Goal: Entertainment & Leisure: Consume media (video, audio)

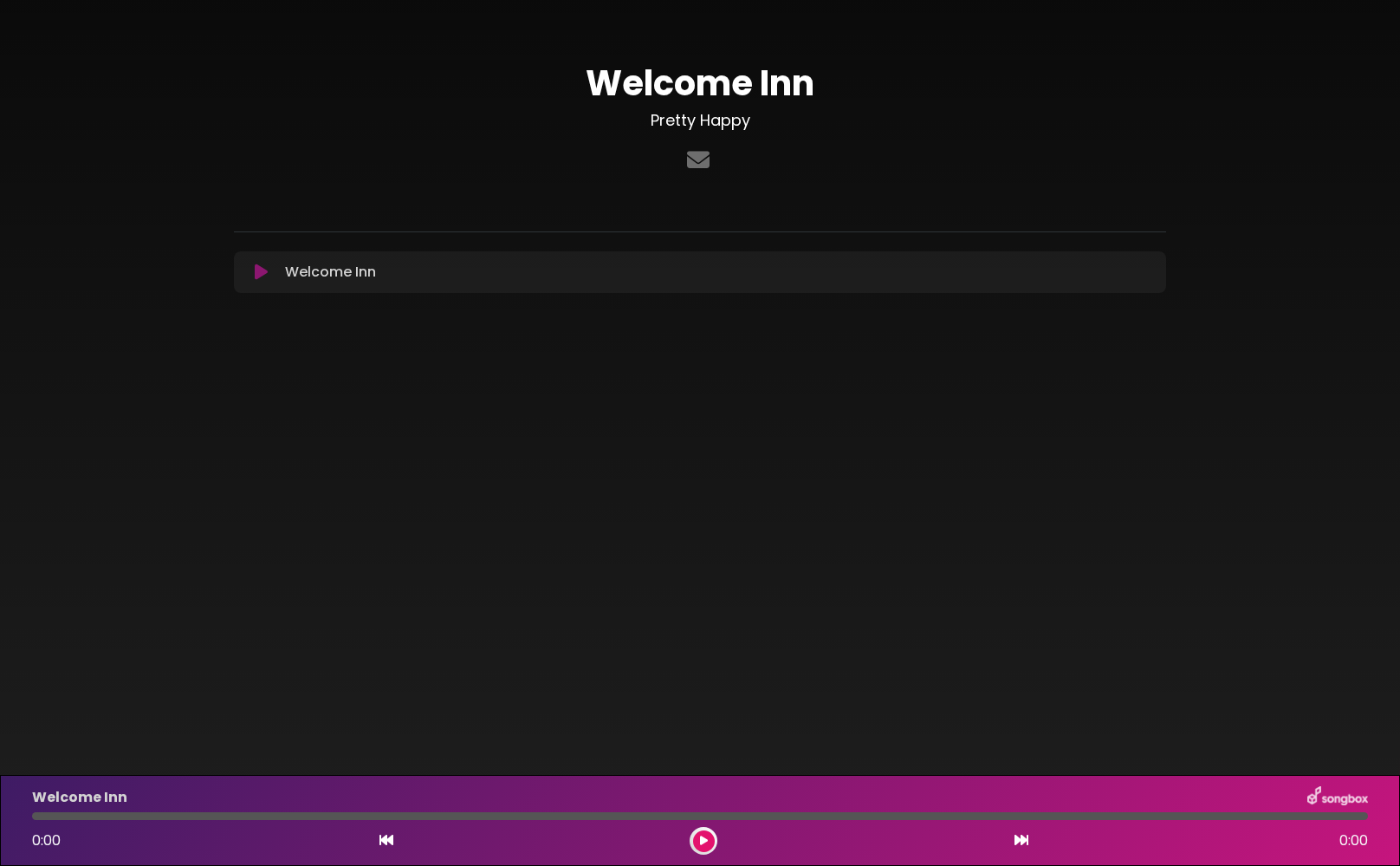
click at [699, 819] on button at bounding box center [704, 841] width 22 height 22
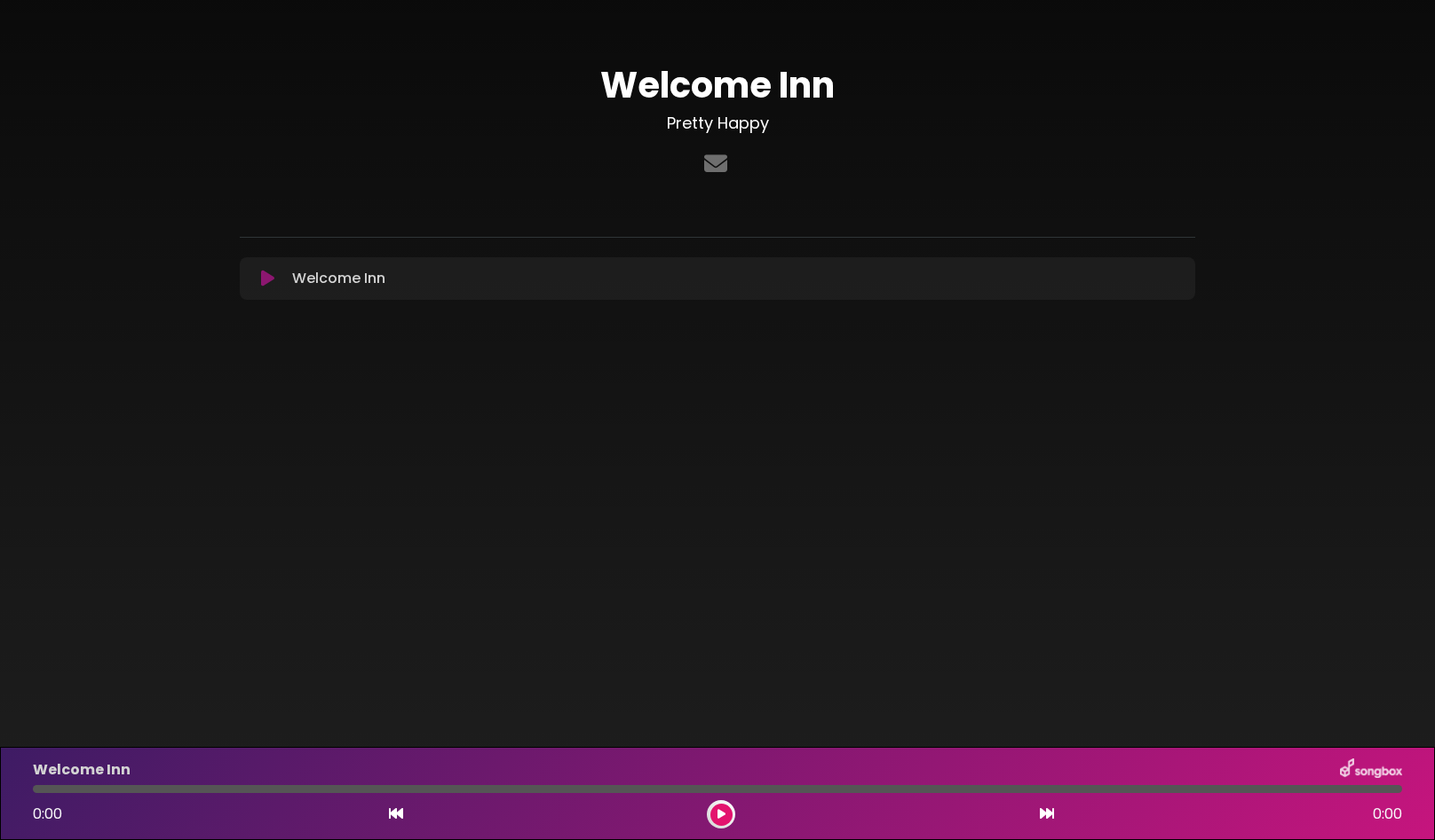
click at [721, 818] on icon at bounding box center [721, 814] width 8 height 10
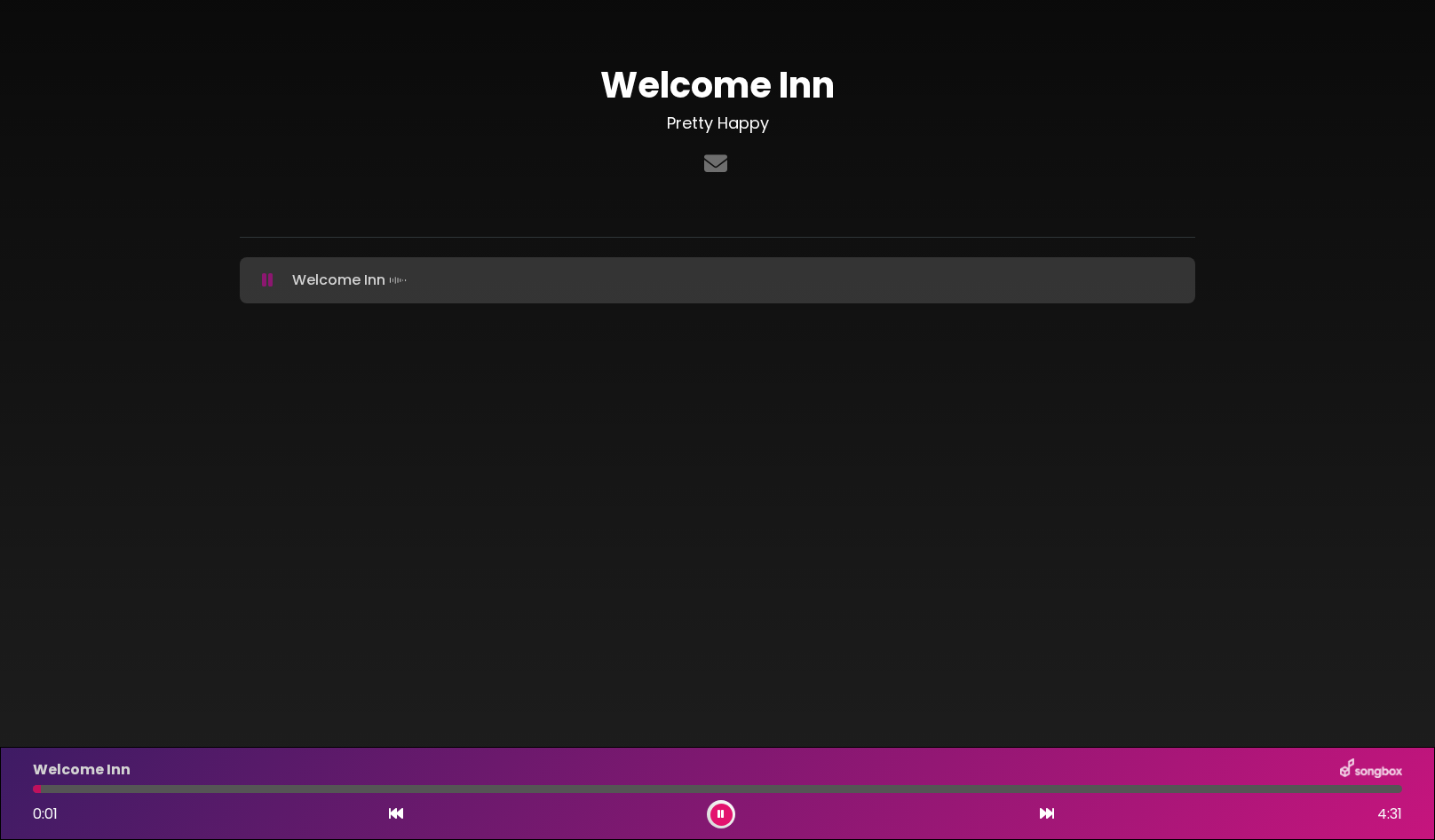
click at [722, 813] on icon at bounding box center [721, 814] width 8 height 10
